Goal: Task Accomplishment & Management: Use online tool/utility

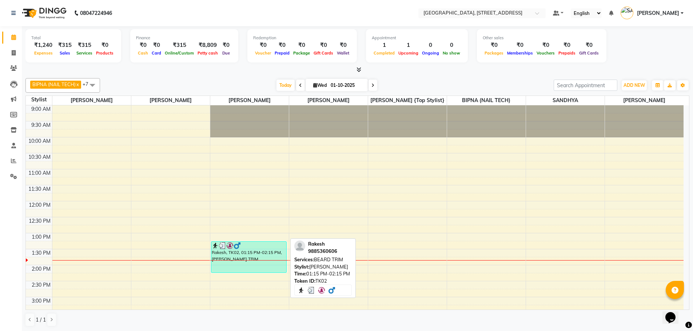
click at [277, 243] on div at bounding box center [249, 245] width 75 height 7
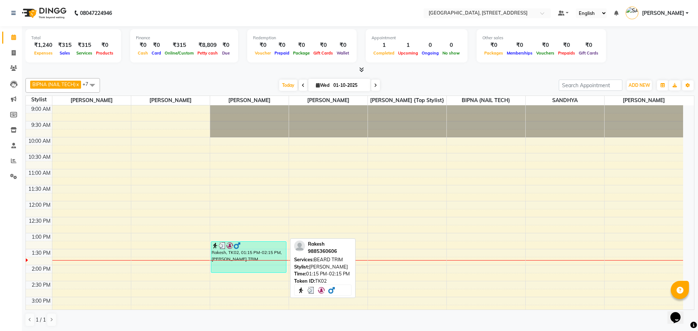
select select "3"
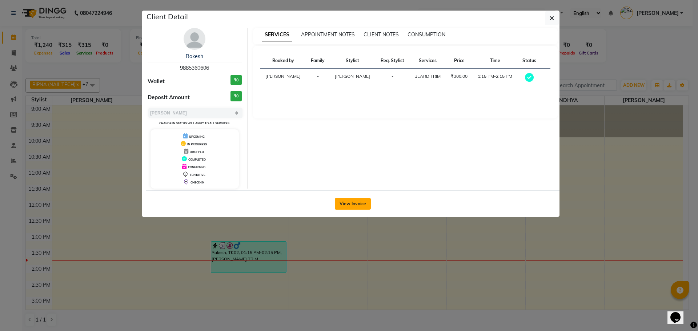
click at [344, 202] on button "View Invoice" at bounding box center [353, 204] width 36 height 12
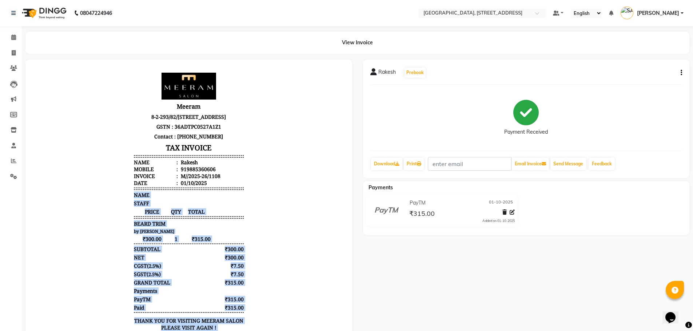
scroll to position [51, 0]
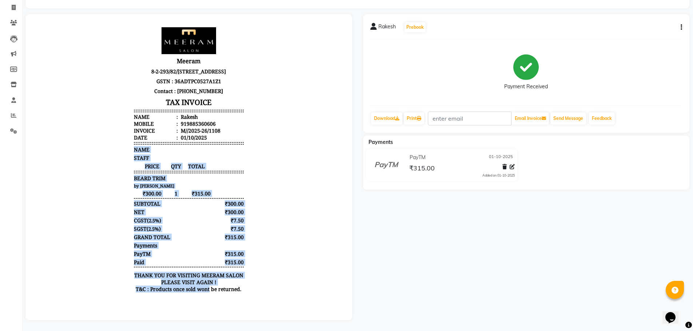
drag, startPoint x: 217, startPoint y: 299, endPoint x: 209, endPoint y: 346, distance: 48.4
click at [209, 303] on html "Meeram 8-2-293/82/[STREET_ADDRESS] GSTN : 36ADTPC0527A1Z1 Contact : [PHONE_NUMB…" at bounding box center [189, 161] width 312 height 281
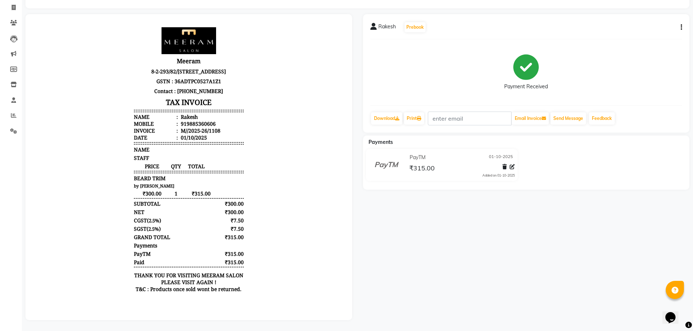
click at [290, 116] on body "Meeram 8-2-293/82/[STREET_ADDRESS] GSTN : 36ADTPC0527A1Z1 Contact : [PHONE_NUMB…" at bounding box center [189, 162] width 306 height 276
drag, startPoint x: 336, startPoint y: 94, endPoint x: 503, endPoint y: 44, distance: 174.0
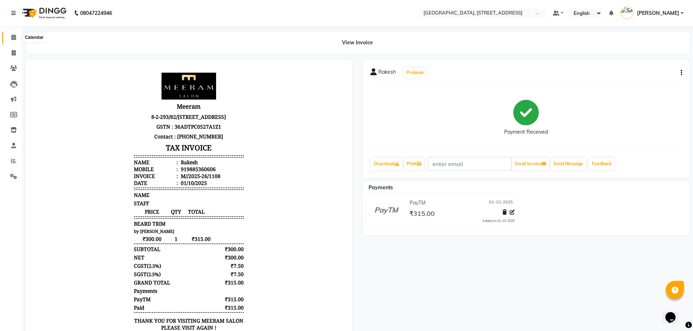
click at [14, 37] on icon at bounding box center [13, 37] width 5 height 5
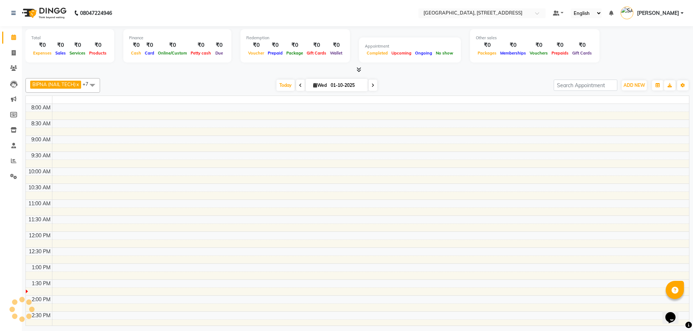
scroll to position [128, 0]
